Goal: Task Accomplishment & Management: Complete application form

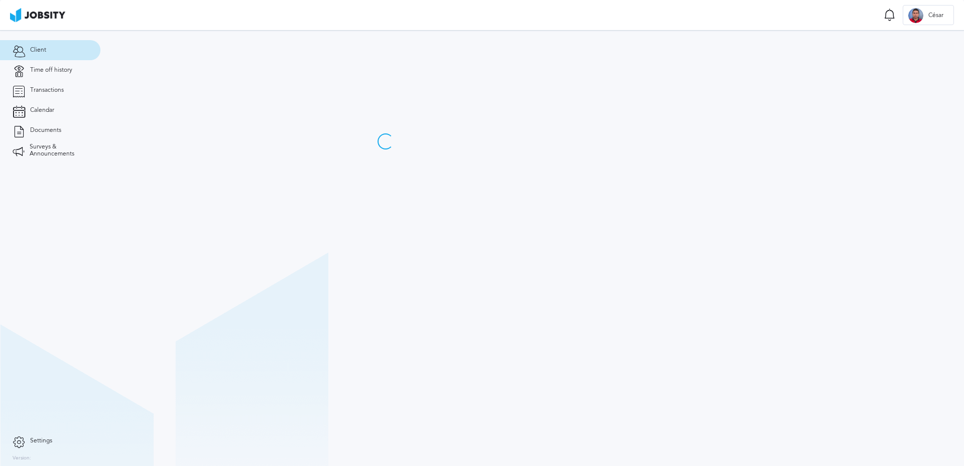
click at [59, 74] on link "Time off history" at bounding box center [50, 70] width 100 height 20
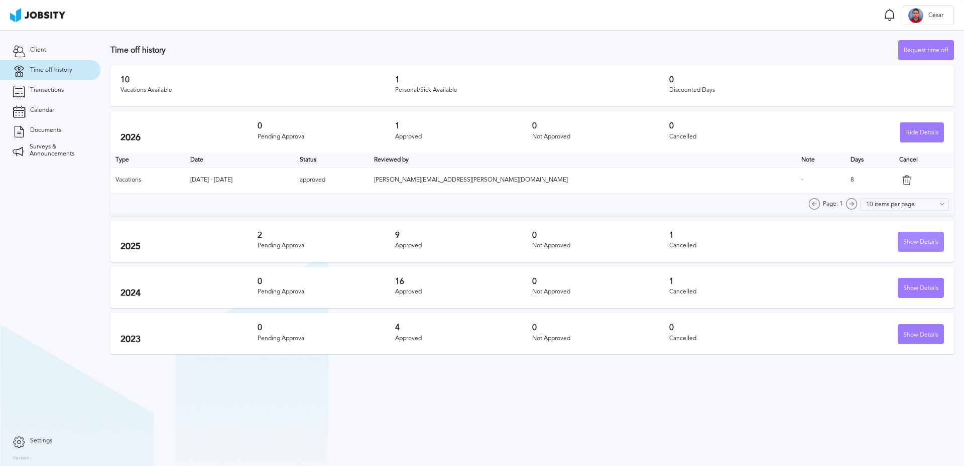
click at [923, 239] on div "Show Details" at bounding box center [920, 242] width 45 height 20
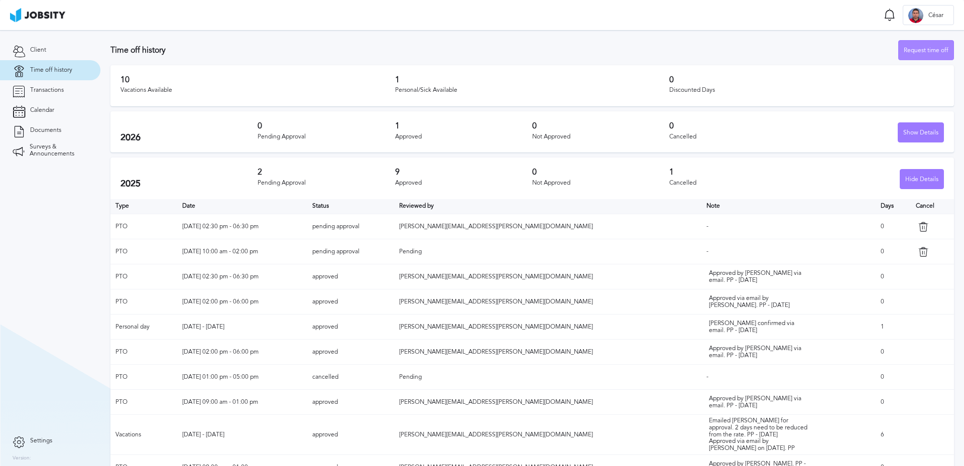
click at [907, 51] on div "Request time off" at bounding box center [926, 51] width 55 height 20
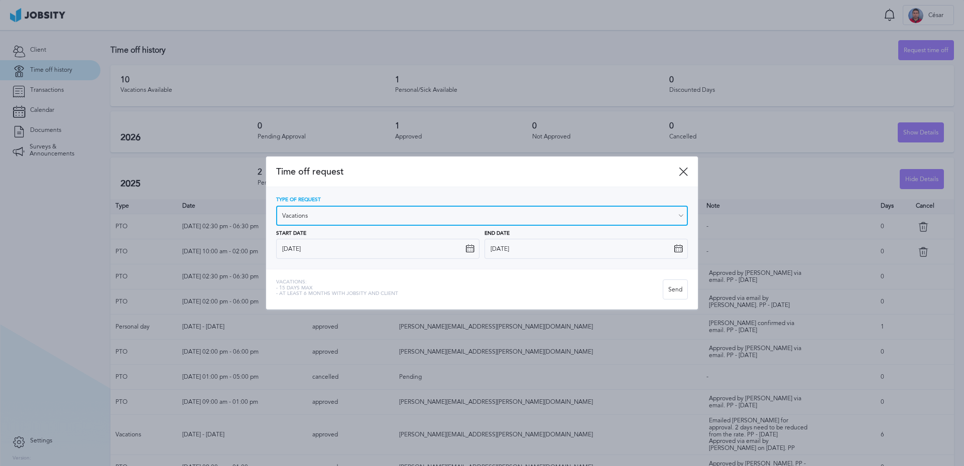
click at [359, 212] on input "Vacations" at bounding box center [482, 216] width 412 height 20
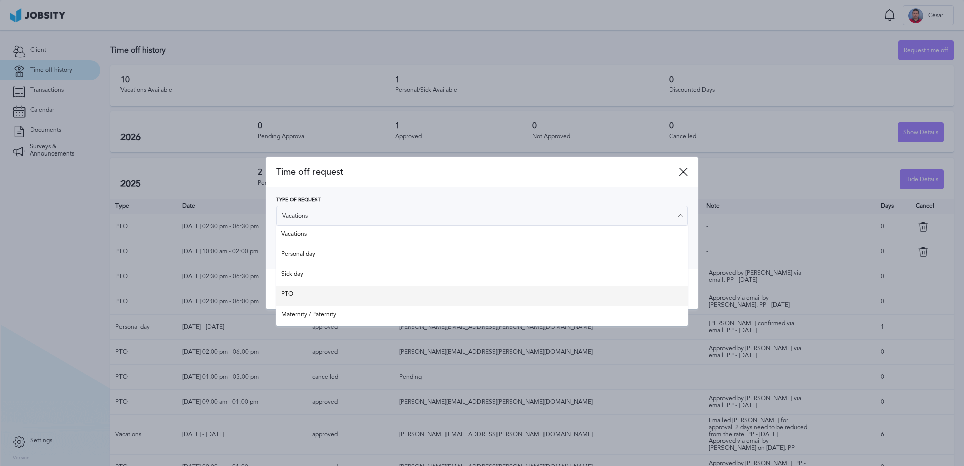
type input "PTO"
click at [309, 289] on div "Time off request Type of Request PTO Vacations Personal day Sick day PTO Matern…" at bounding box center [482, 234] width 432 height 154
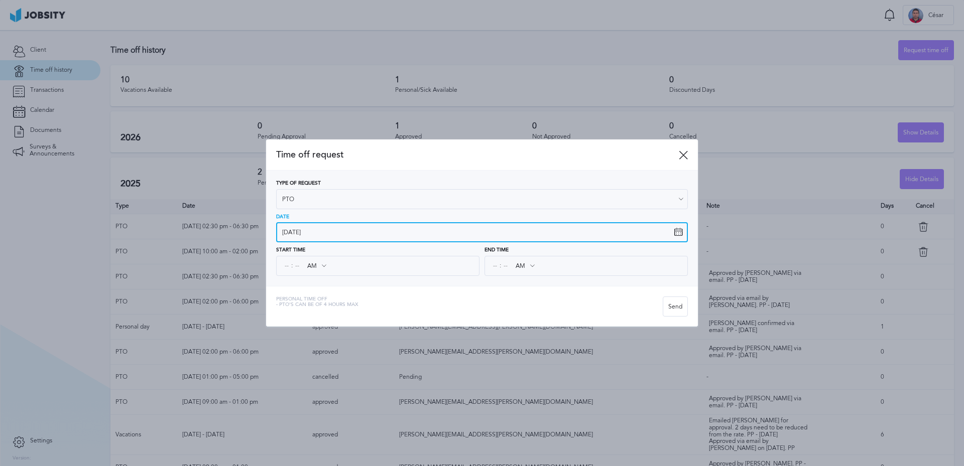
click at [325, 232] on input "[DATE]" at bounding box center [482, 232] width 412 height 20
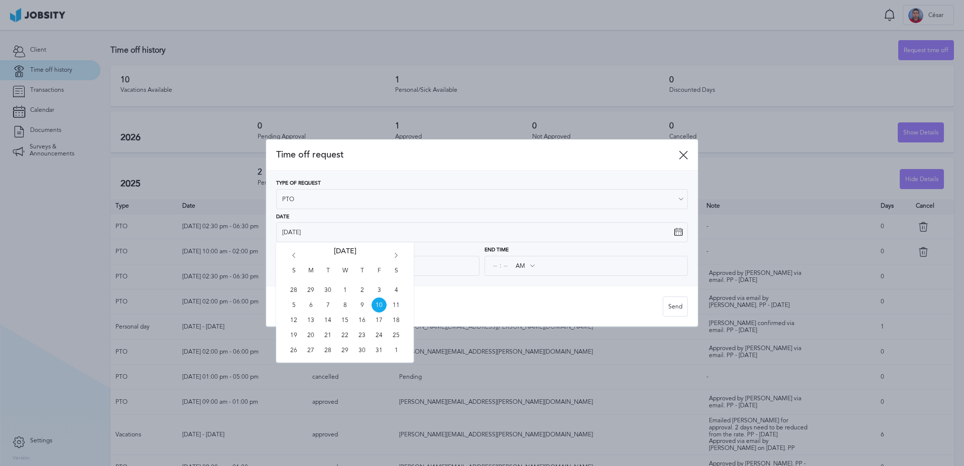
click at [397, 256] on icon "Go forward 1 month" at bounding box center [396, 257] width 9 height 9
click at [378, 306] on span "7" at bounding box center [378, 305] width 15 height 15
type input "[DATE]"
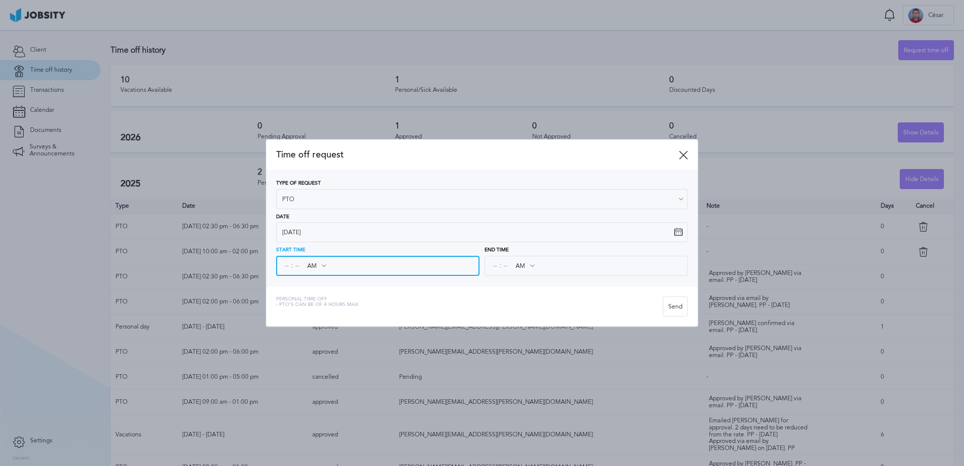
click at [286, 266] on input at bounding box center [286, 266] width 9 height 18
type input "08"
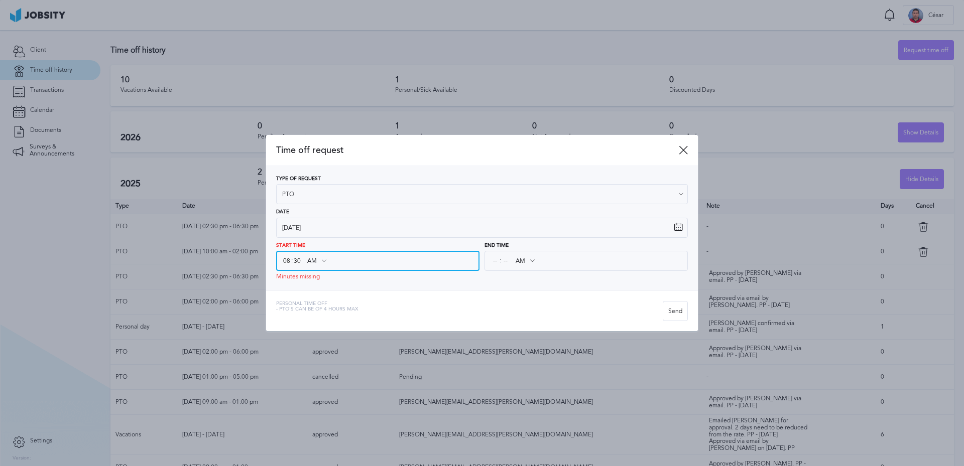
type input "30"
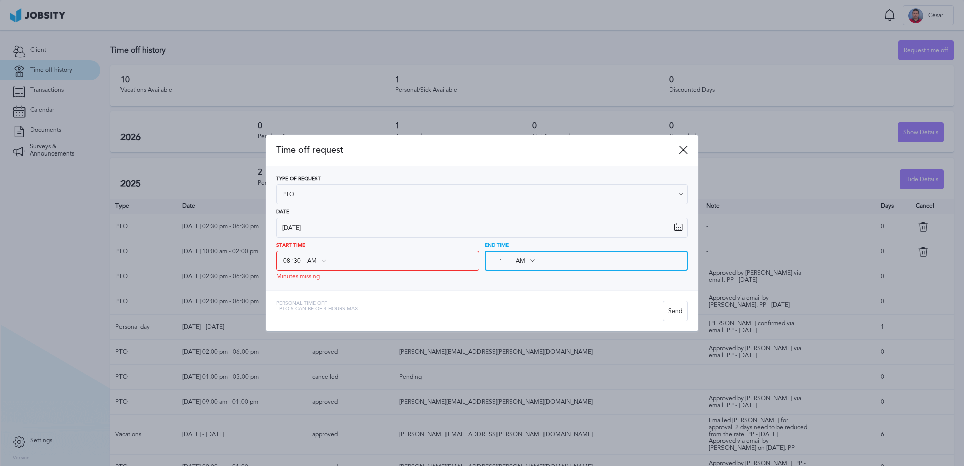
click at [493, 265] on input at bounding box center [494, 261] width 9 height 18
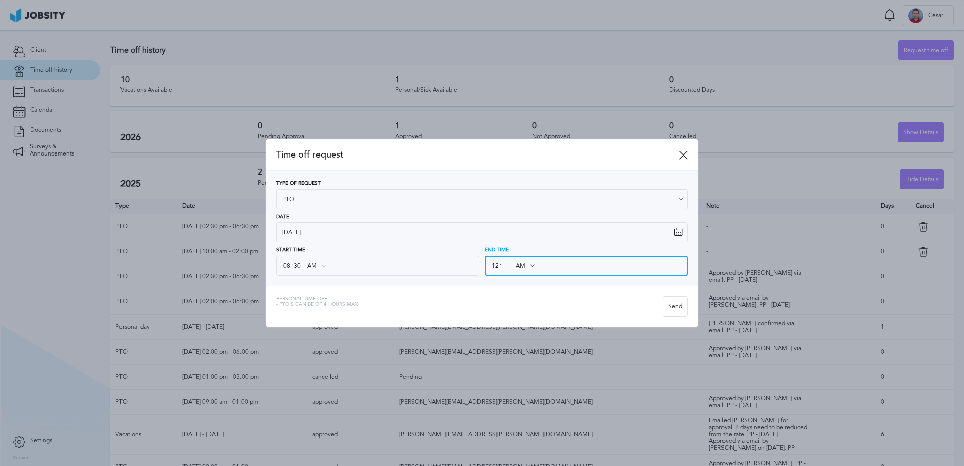
type input "12"
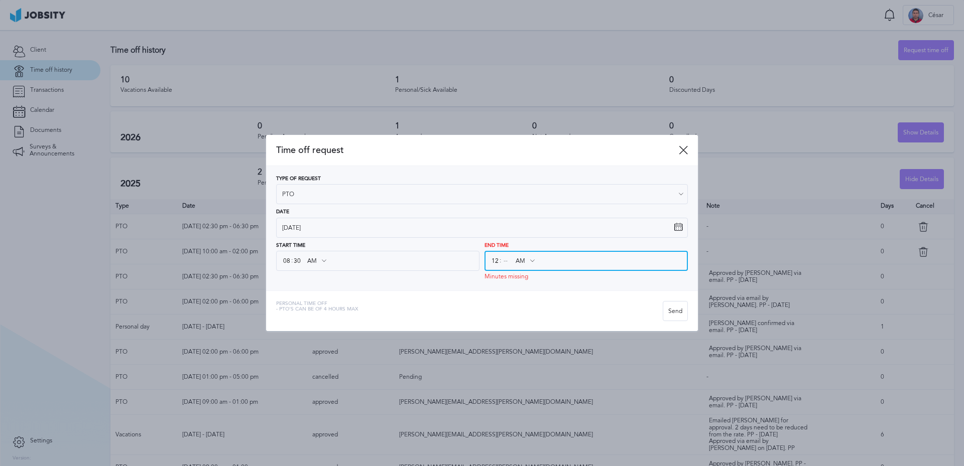
click at [506, 266] on input at bounding box center [505, 261] width 9 height 18
type input "30"
click at [534, 264] on icon at bounding box center [532, 261] width 9 height 9
click at [533, 261] on icon at bounding box center [532, 261] width 9 height 9
click at [528, 260] on icon at bounding box center [532, 261] width 9 height 9
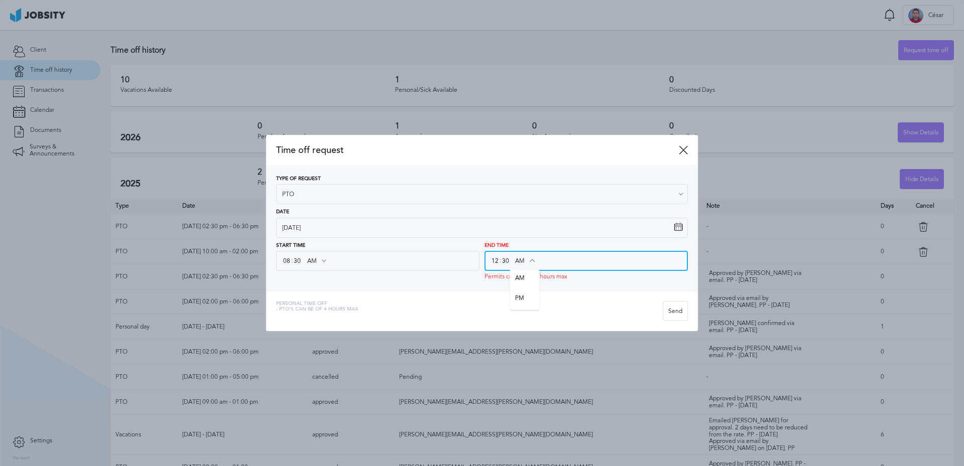
click at [514, 261] on input "AM" at bounding box center [524, 261] width 29 height 18
type input "PM"
click at [518, 300] on div "Time off request Type of Request PTO Vacations Personal day Sick day PTO Matern…" at bounding box center [482, 233] width 432 height 196
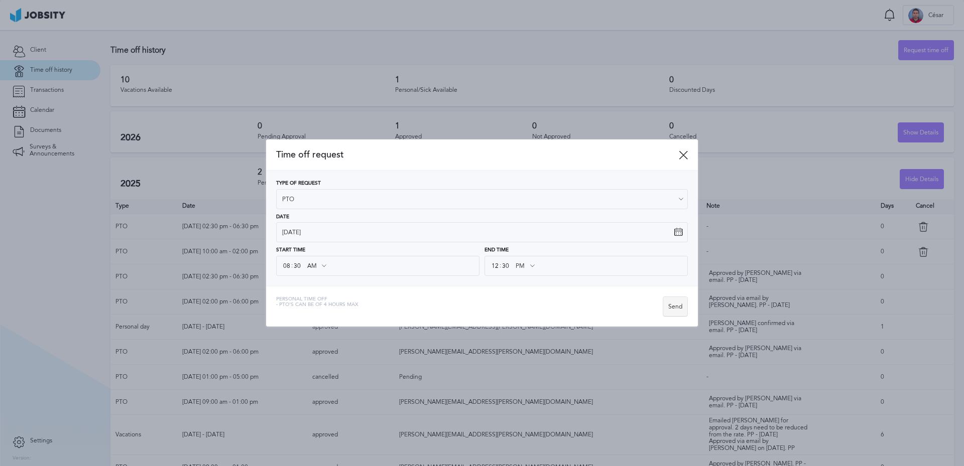
click at [681, 310] on div "Send" at bounding box center [675, 307] width 24 height 20
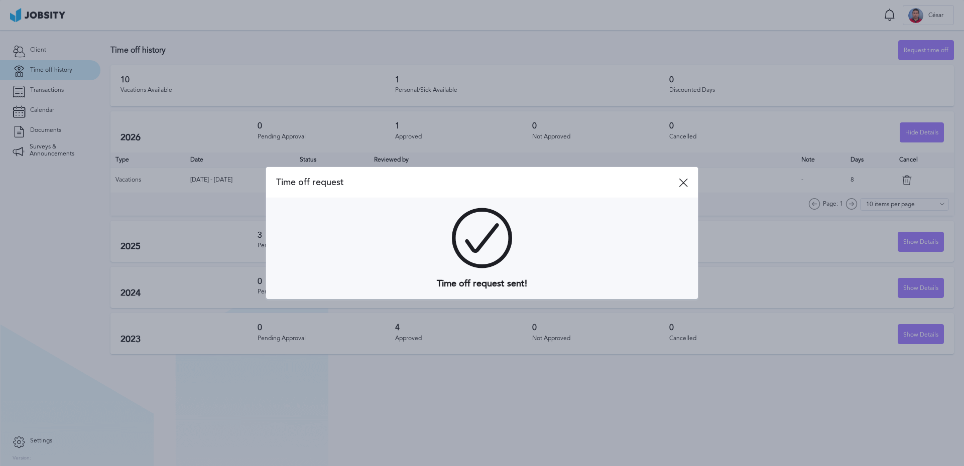
click at [691, 184] on div "Time off request" at bounding box center [482, 182] width 432 height 31
click at [690, 185] on div "Time off request" at bounding box center [482, 182] width 432 height 31
click at [684, 184] on icon at bounding box center [683, 182] width 9 height 9
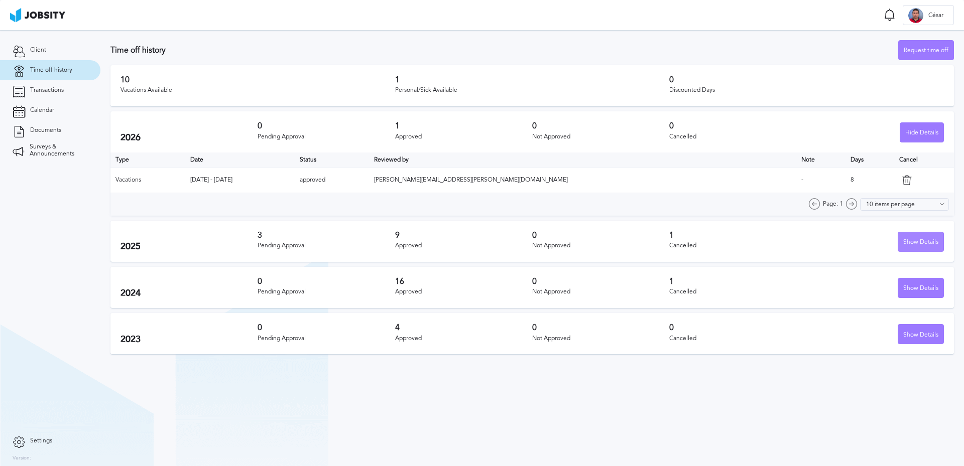
click at [912, 243] on div "Show Details" at bounding box center [920, 242] width 45 height 20
